Goal: Find specific page/section: Find specific page/section

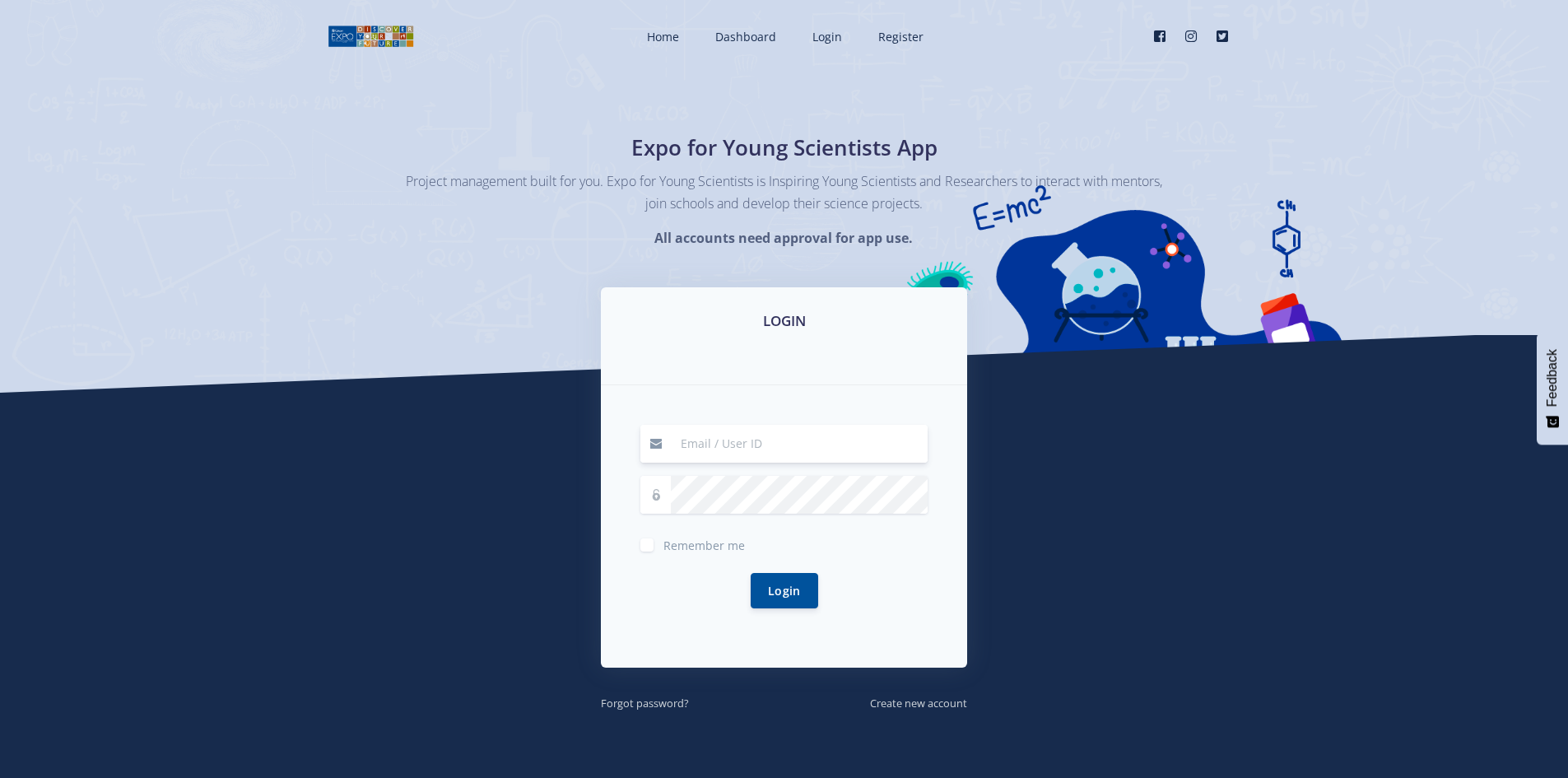
click at [741, 444] on input at bounding box center [799, 443] width 257 height 37
type input "[EMAIL_ADDRESS][DOMAIN_NAME]"
click at [769, 581] on button "Login" at bounding box center [784, 591] width 67 height 36
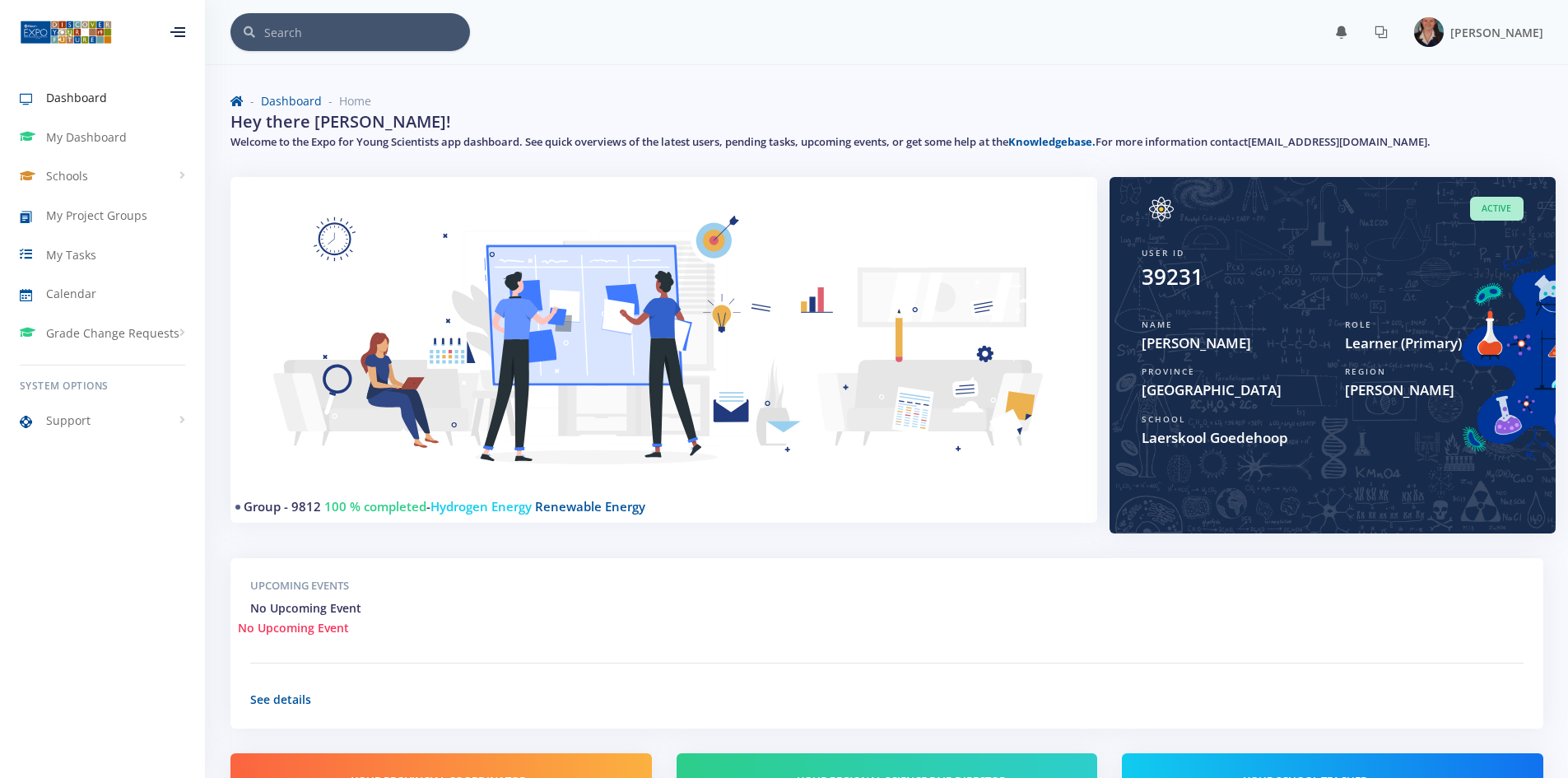
scroll to position [12, 12]
click at [68, 139] on span "My Dashboard" at bounding box center [86, 137] width 81 height 17
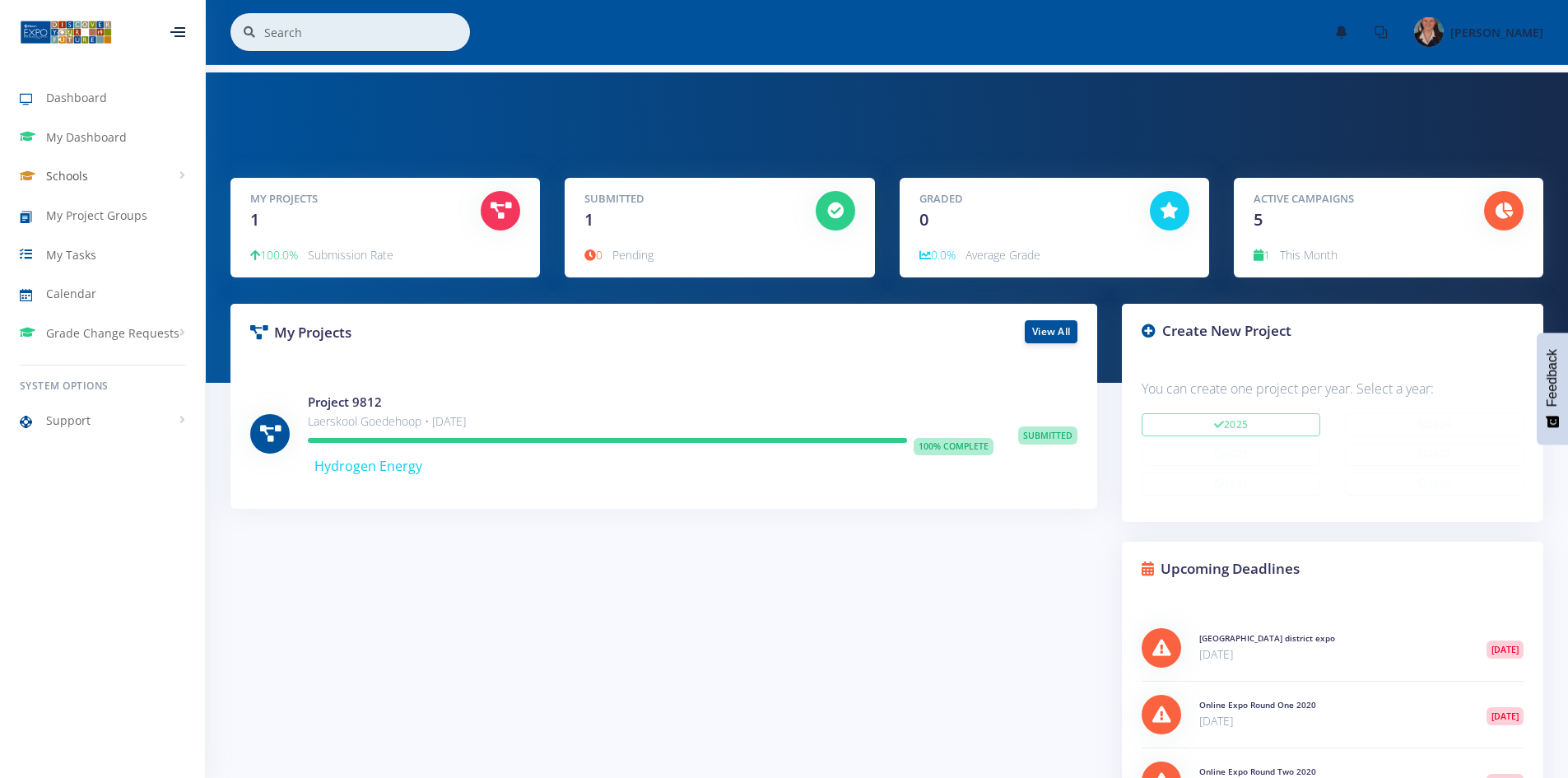
click at [183, 172] on link "Schools" at bounding box center [102, 176] width 205 height 37
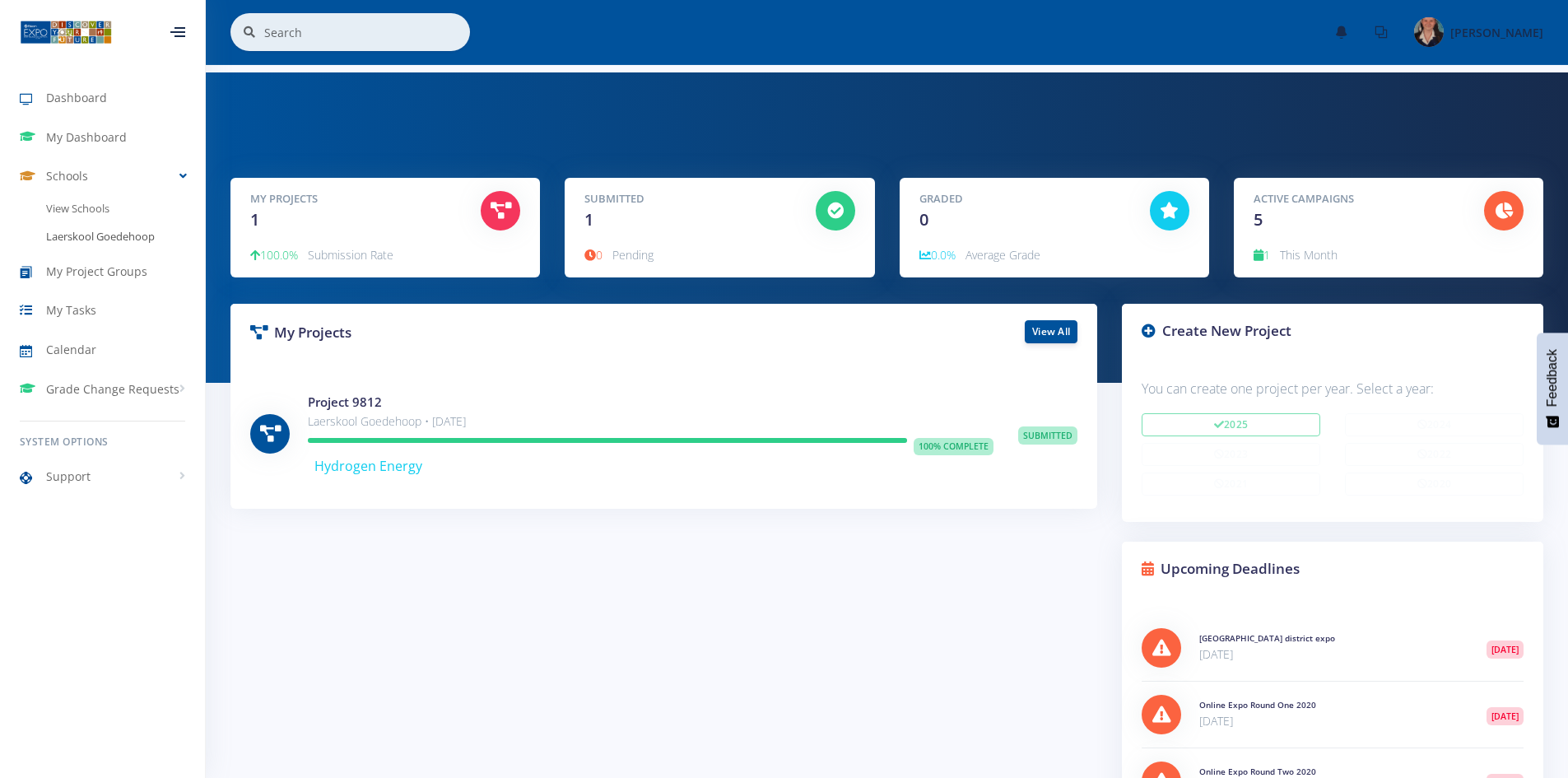
click at [118, 240] on link "Laerskool Goedehoop" at bounding box center [102, 237] width 205 height 28
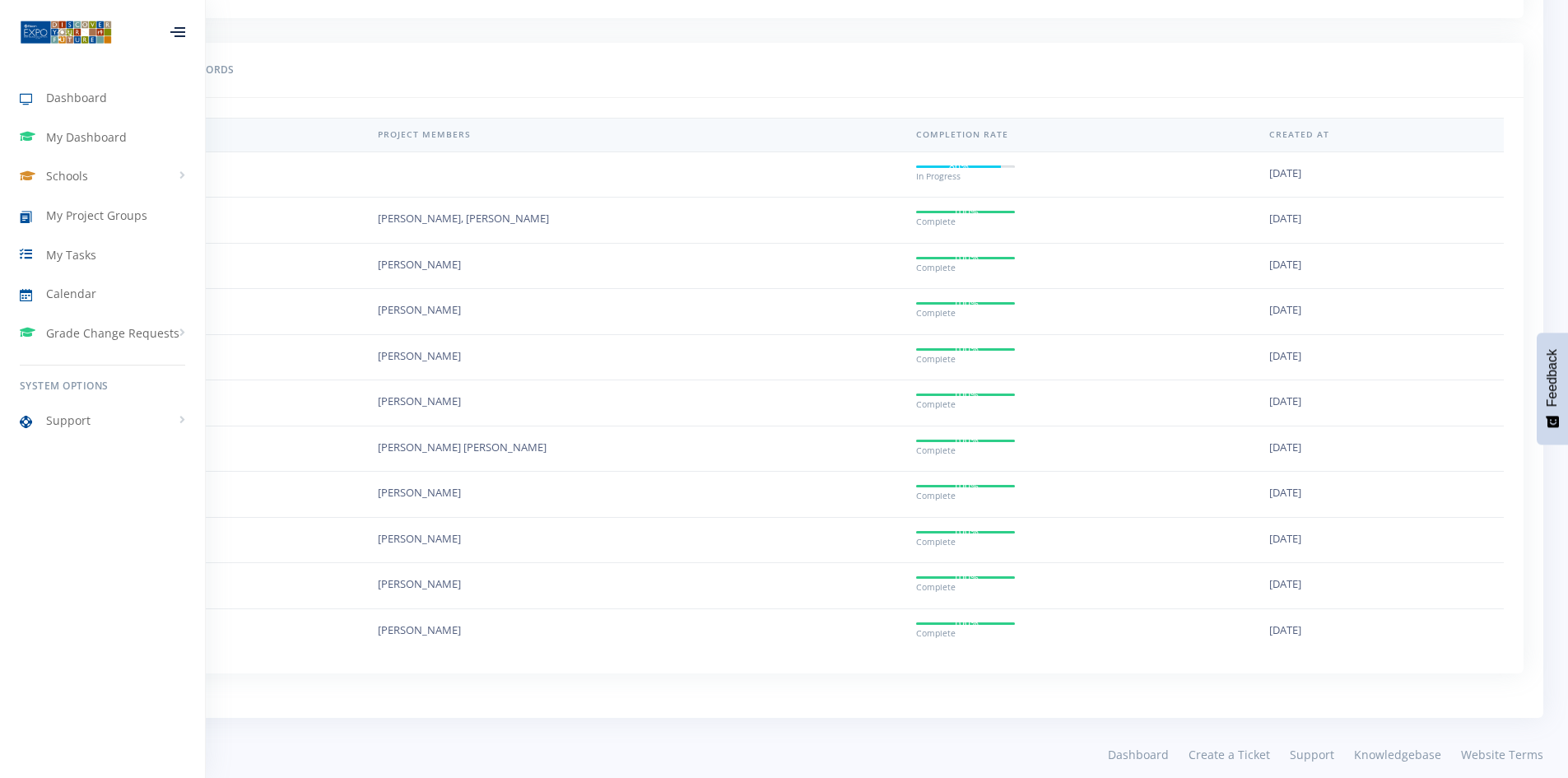
scroll to position [1453, 0]
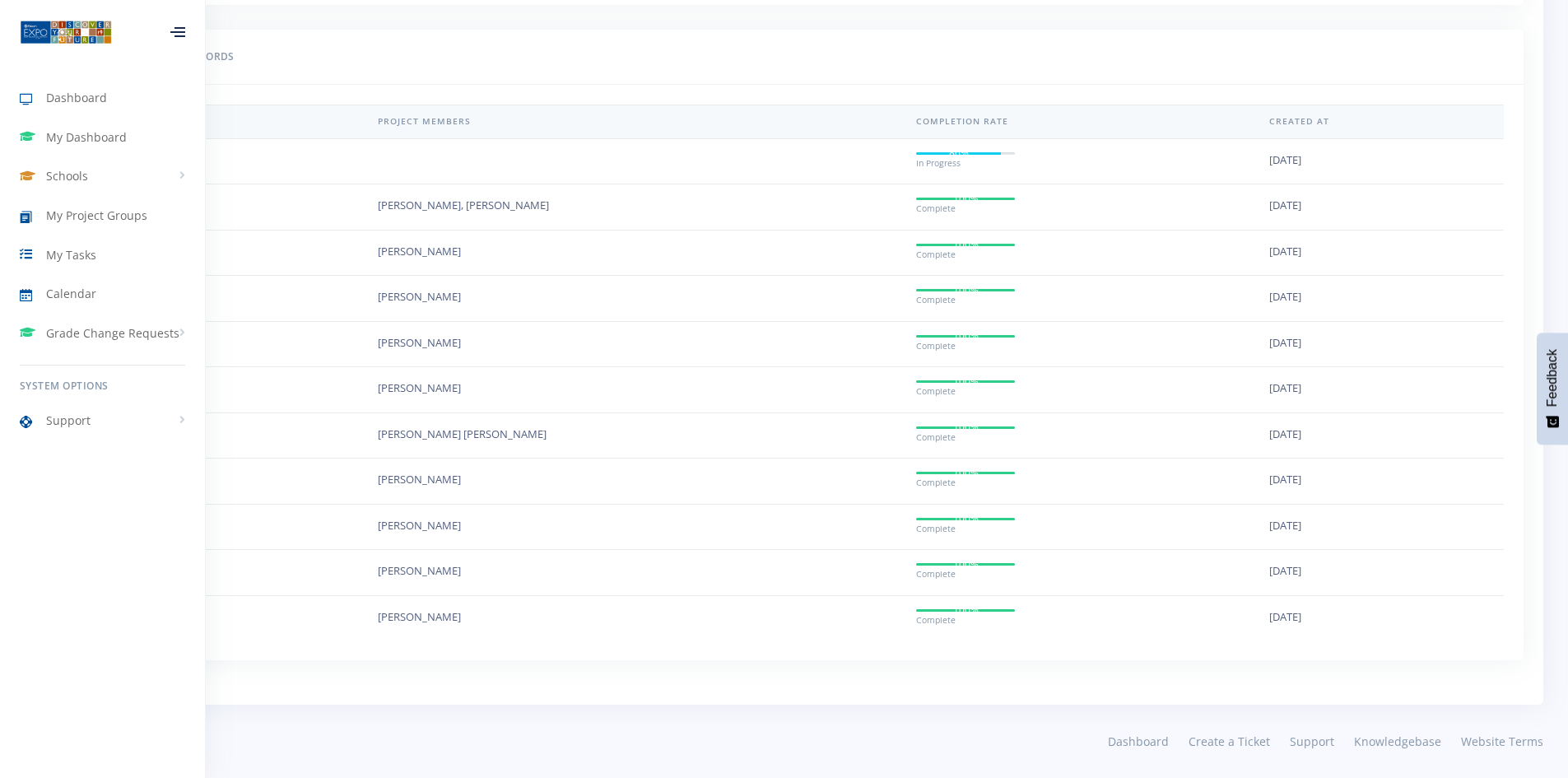
drag, startPoint x: 340, startPoint y: 12, endPoint x: 559, endPoint y: 5, distance: 219.1
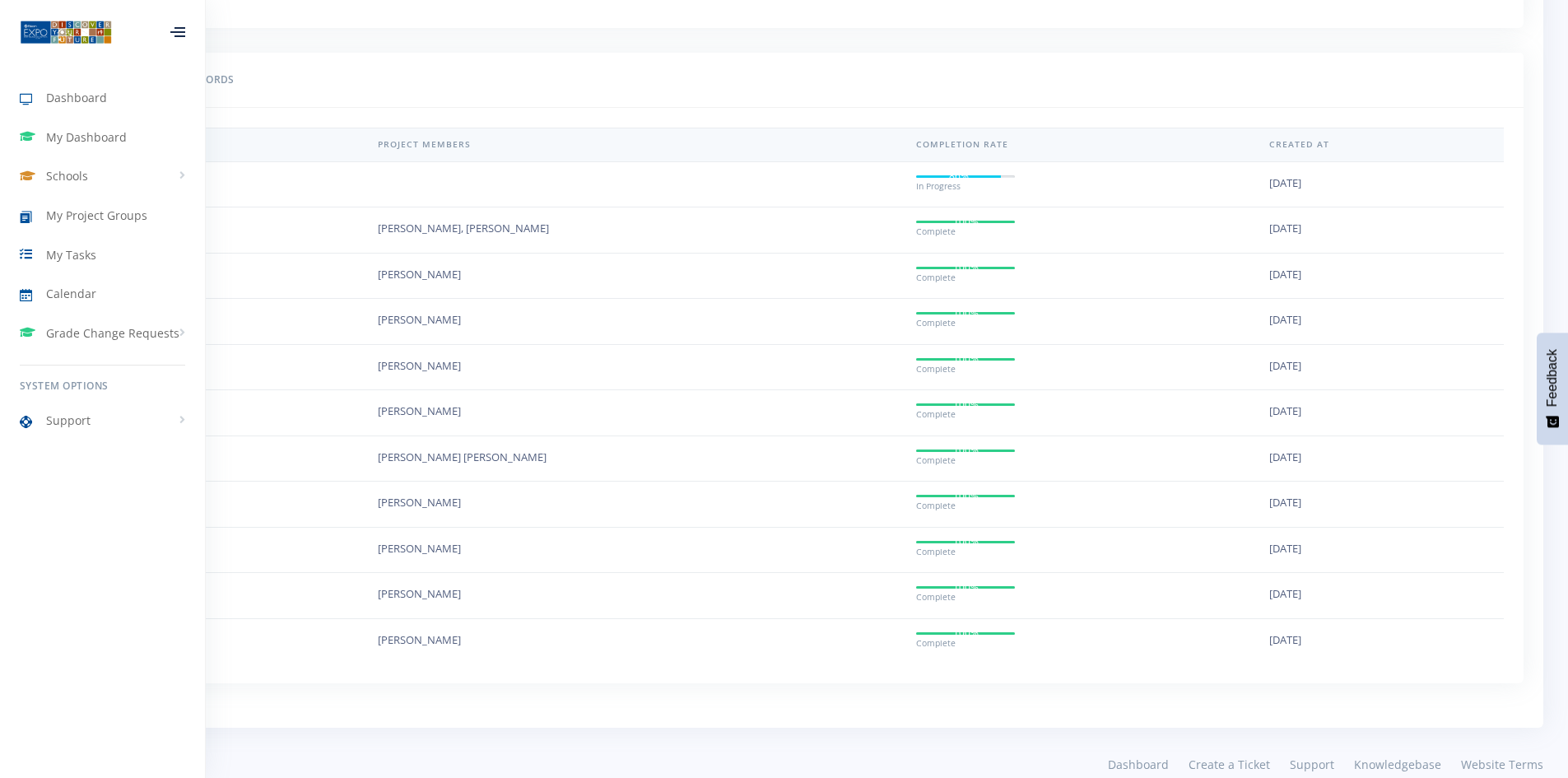
click at [498, 771] on div "© 2025 Crafted by CreativeBox" at bounding box center [398, 764] width 748 height 17
click at [89, 213] on span "My Project Groups" at bounding box center [97, 215] width 101 height 17
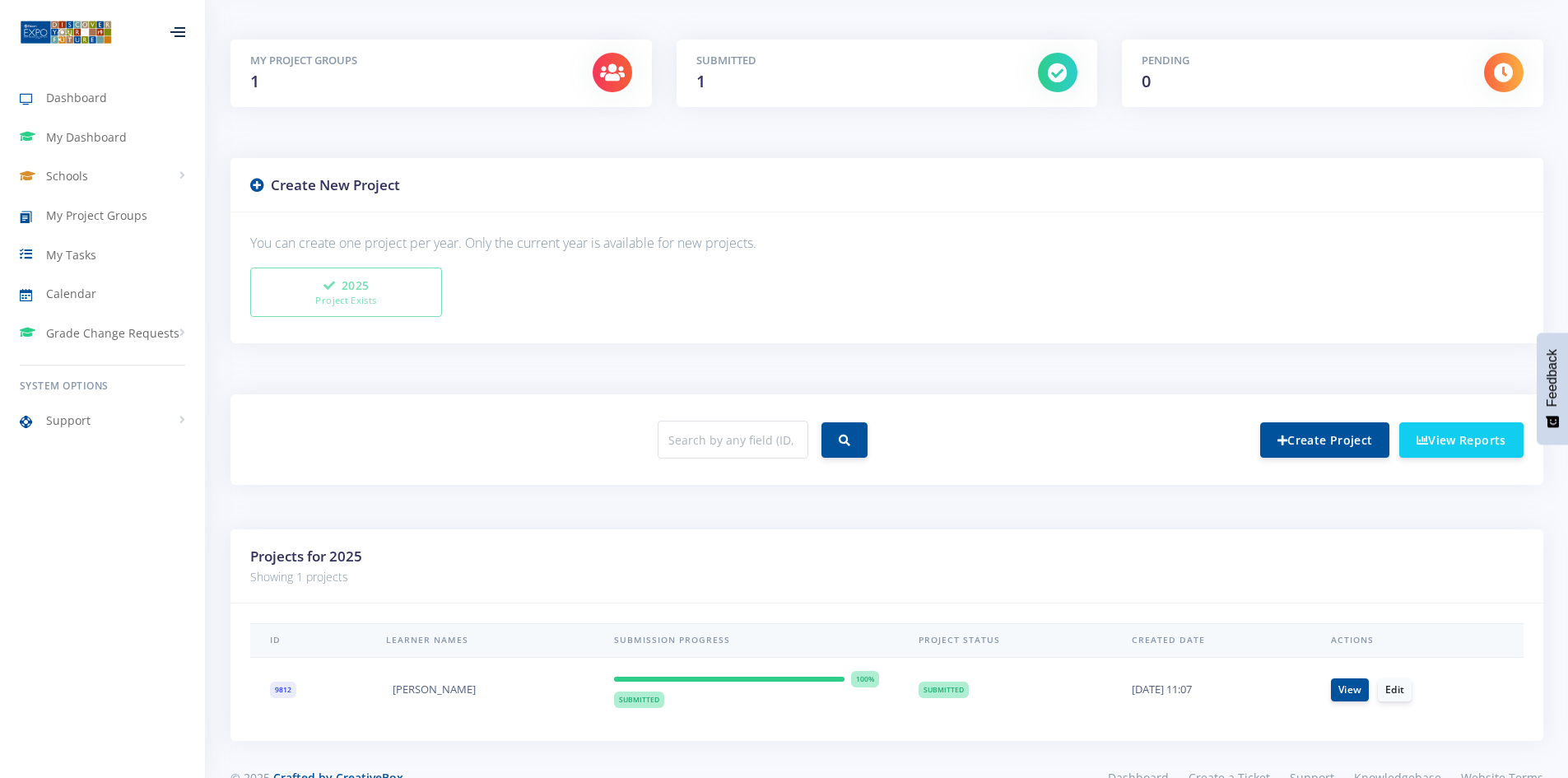
scroll to position [287, 0]
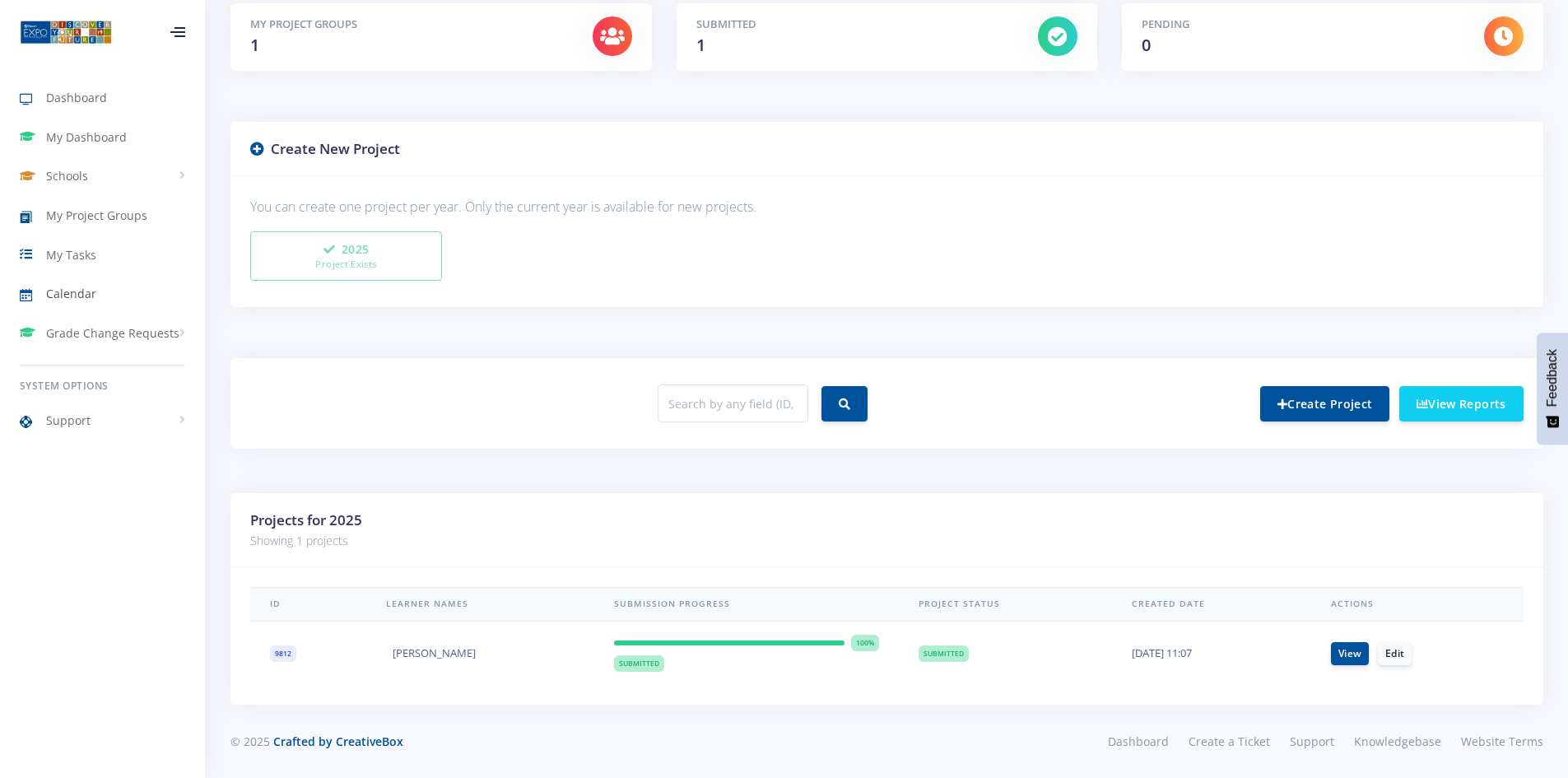
click at [84, 292] on span "Calendar" at bounding box center [71, 293] width 51 height 17
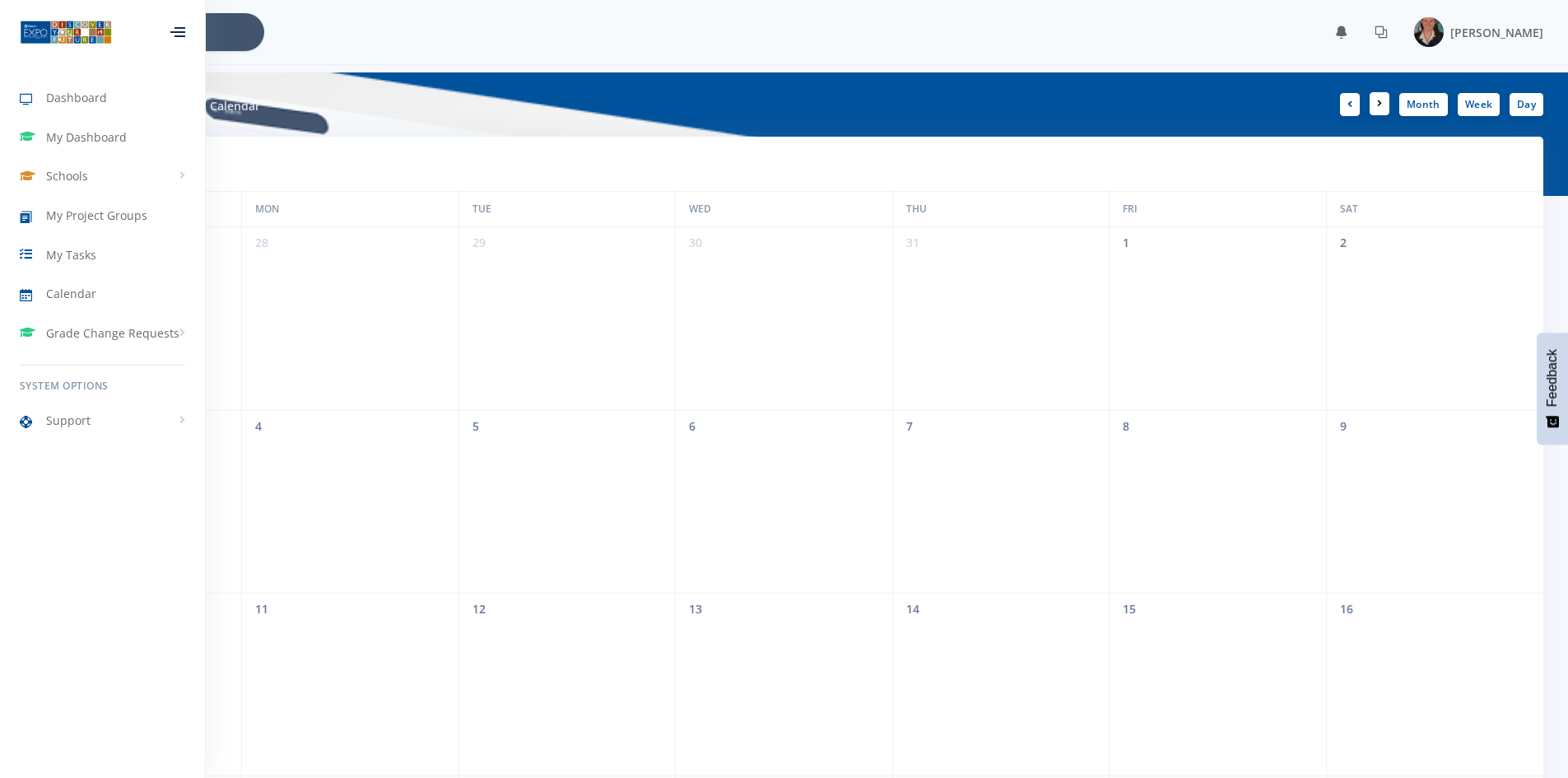
click at [1383, 109] on link at bounding box center [1380, 103] width 20 height 23
click at [174, 35] on div at bounding box center [178, 32] width 15 height 10
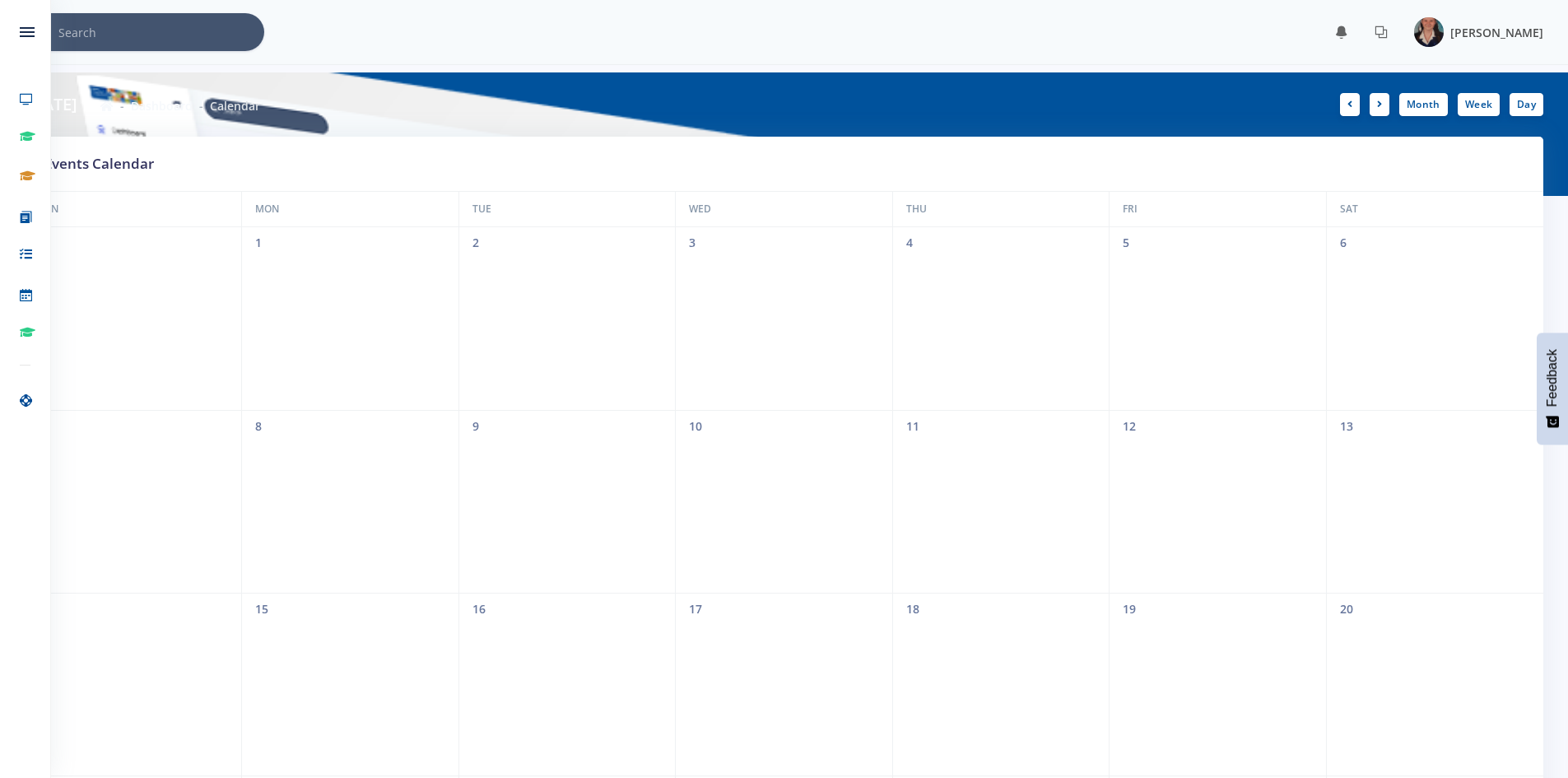
click at [1414, 31] on img at bounding box center [1429, 32] width 30 height 30
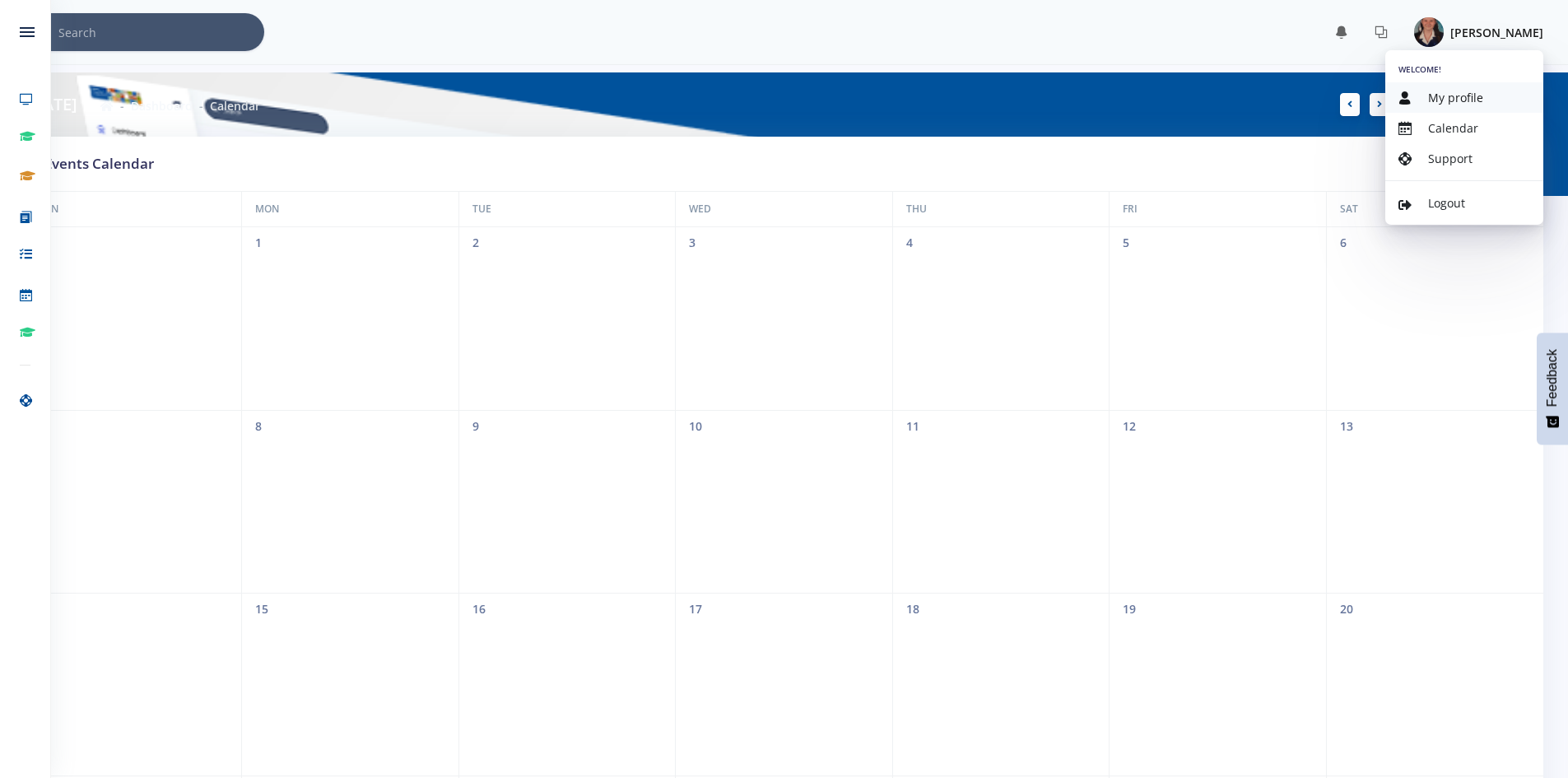
click at [1486, 92] on link "My profile" at bounding box center [1464, 97] width 158 height 31
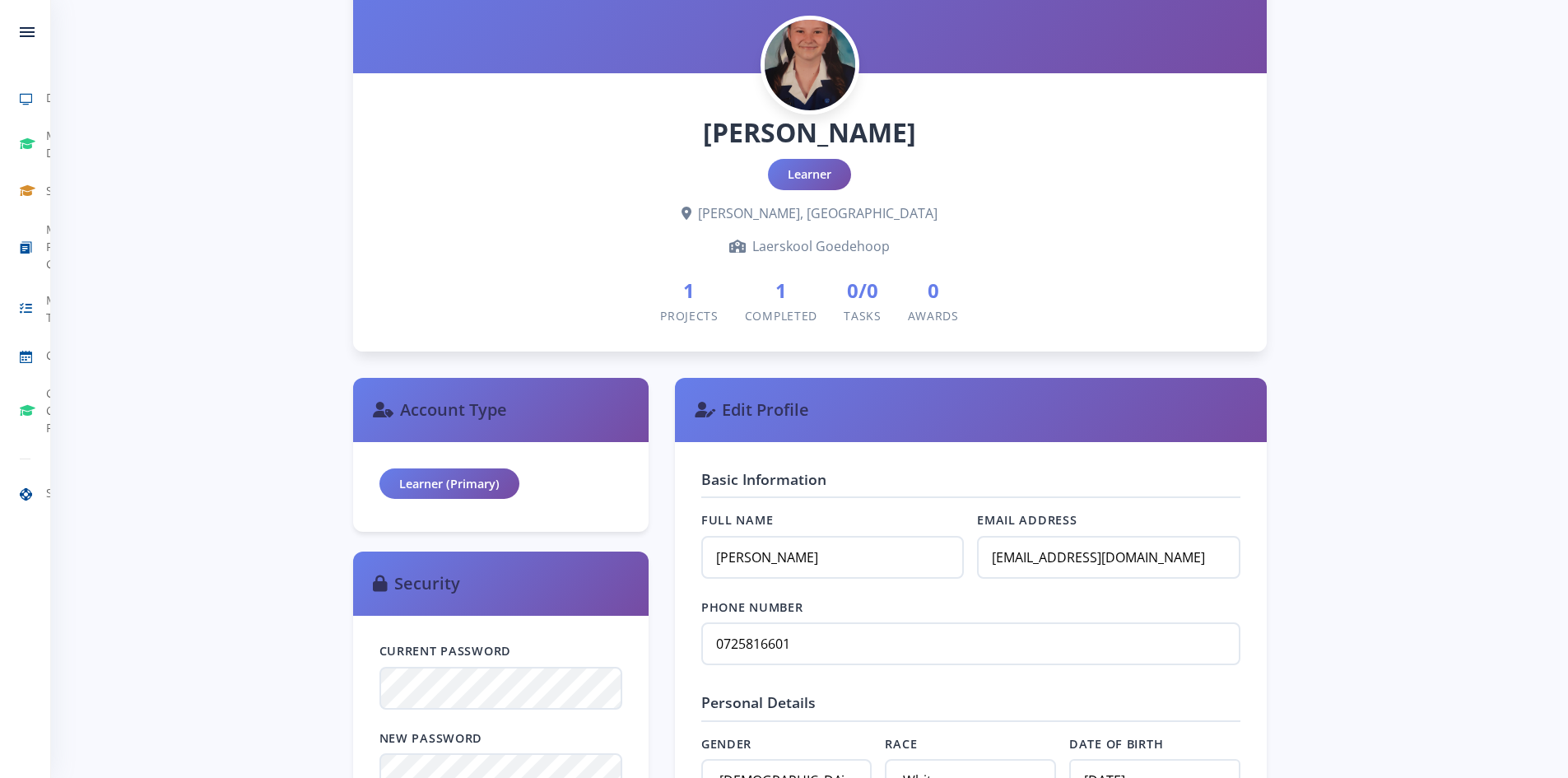
scroll to position [187, 0]
